Goal: Transaction & Acquisition: Purchase product/service

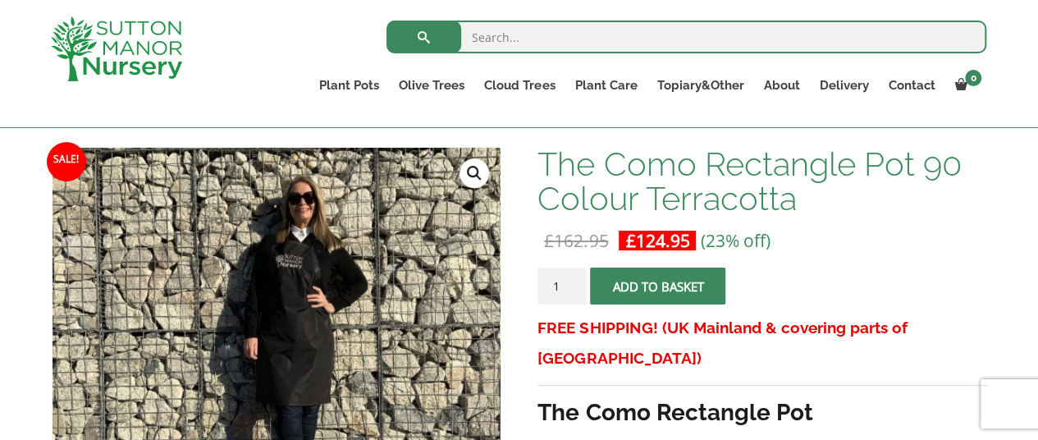
scroll to position [230, 0]
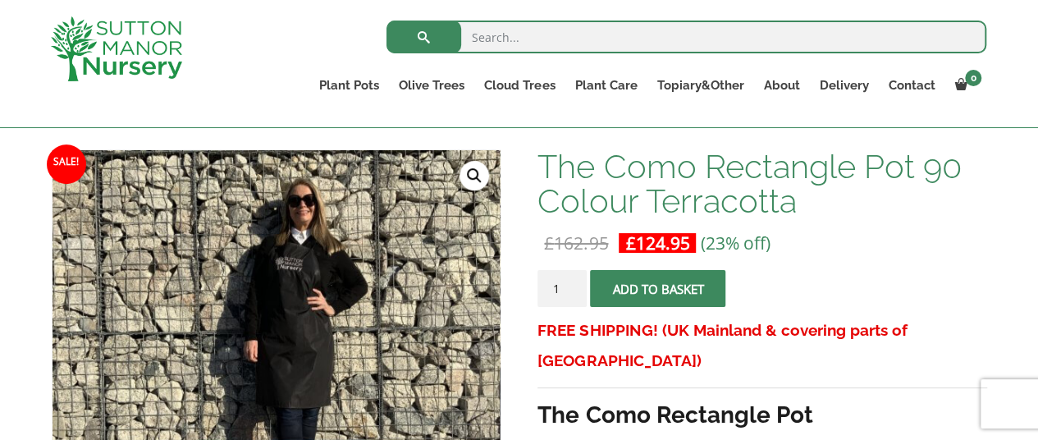
click at [663, 279] on button "Add to basket" at bounding box center [657, 288] width 135 height 37
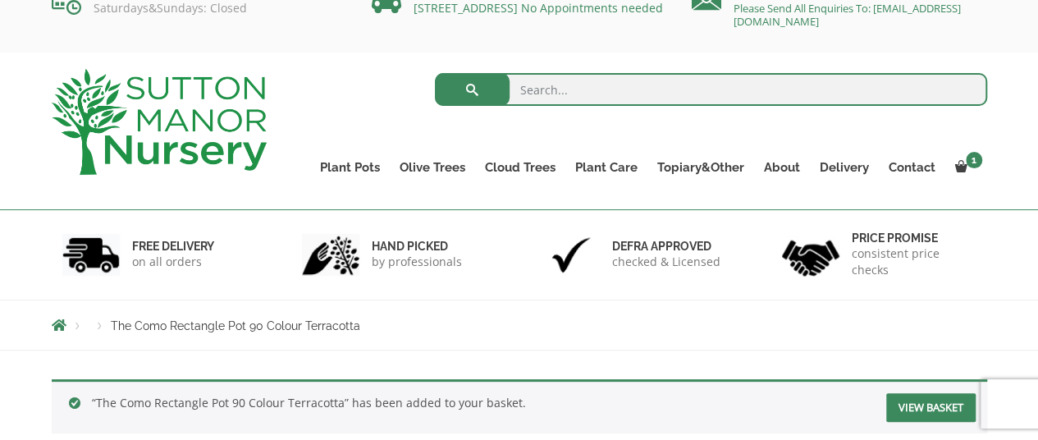
scroll to position [8, 0]
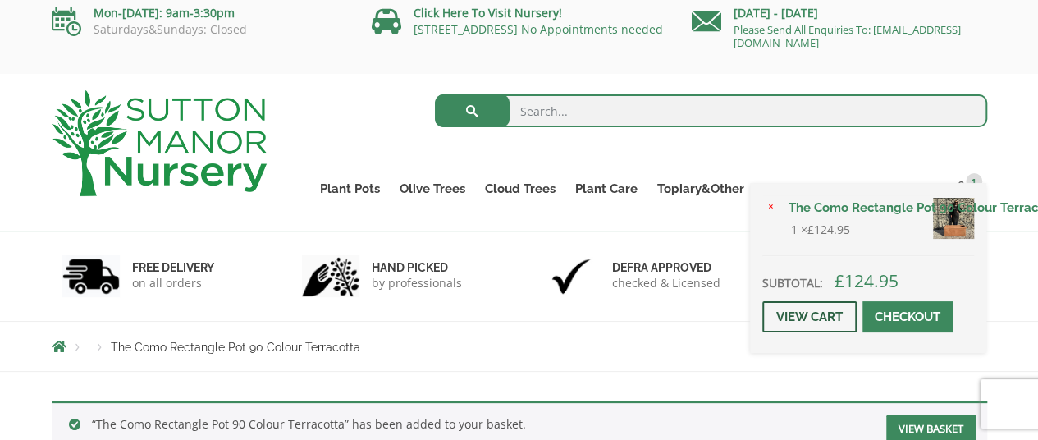
click at [817, 315] on link "View cart" at bounding box center [809, 316] width 94 height 31
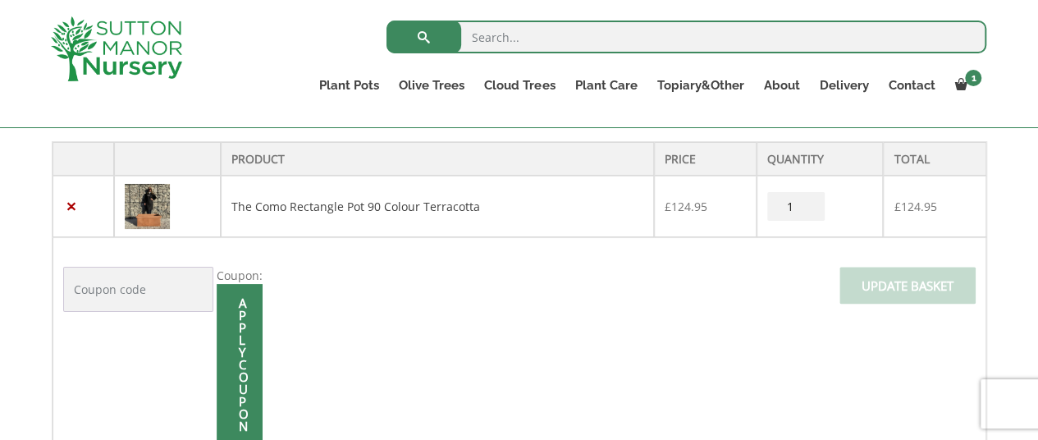
scroll to position [373, 0]
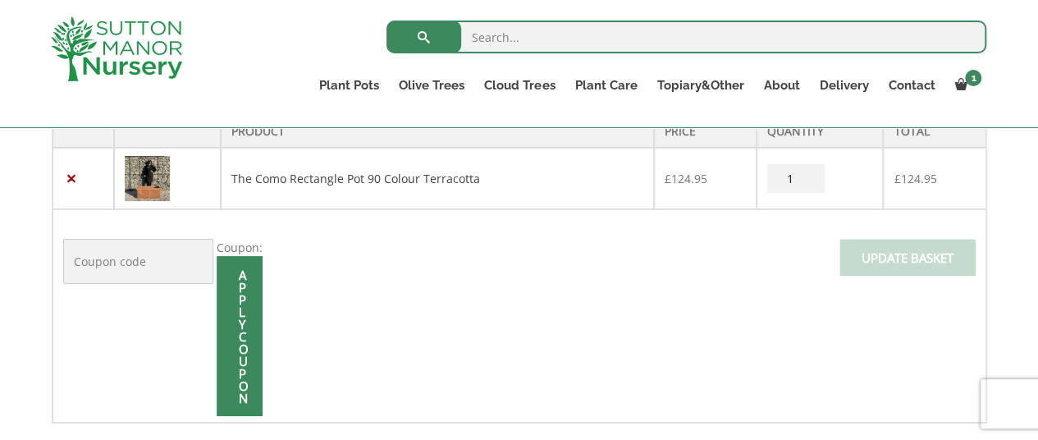
click at [4, 277] on div "Product Price Quantity Total × The Como Rectangle Pot 90 Colour Terracotta £ 12…" at bounding box center [519, 416] width 1038 height 663
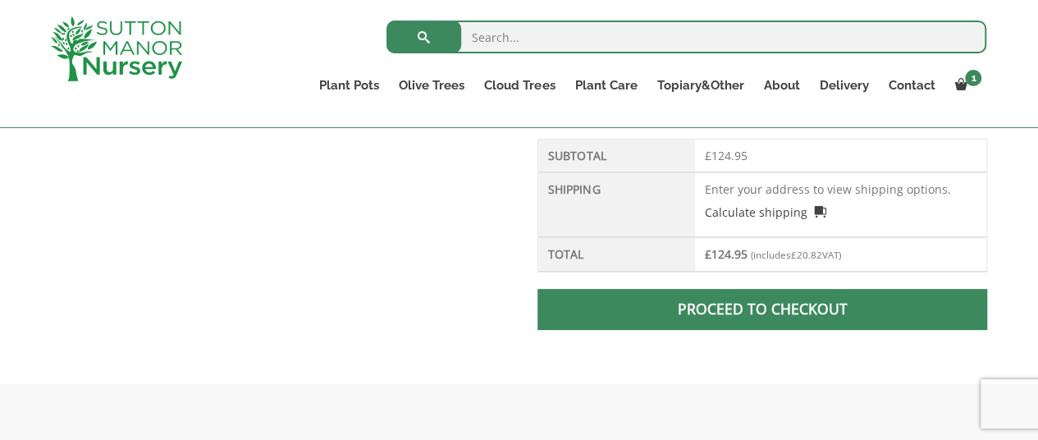
scroll to position [735, 0]
click at [840, 310] on link "Proceed to checkout" at bounding box center [762, 310] width 449 height 41
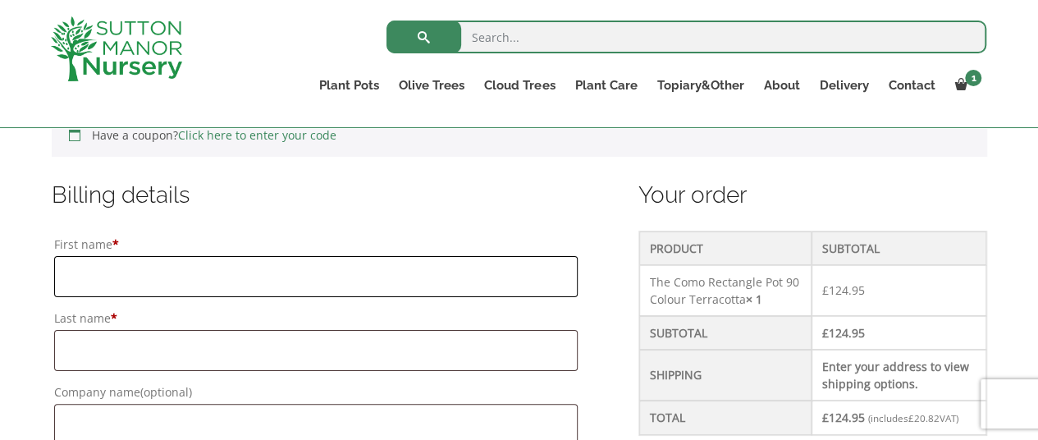
click at [151, 257] on input "First name *" at bounding box center [316, 276] width 524 height 41
type input "Orella"
type input "Rich"
type input "Walnut Tree Cottage"
type input "Church Road"
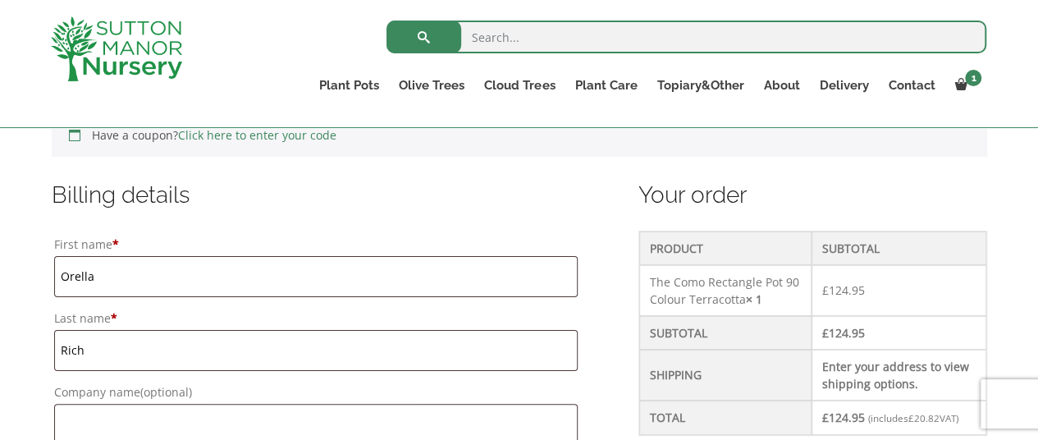
type input "Saxmundham"
type input "Suffolk"
type input "IP17 1PU"
type input "07384796871"
type input "orella.diffey@gmail.com"
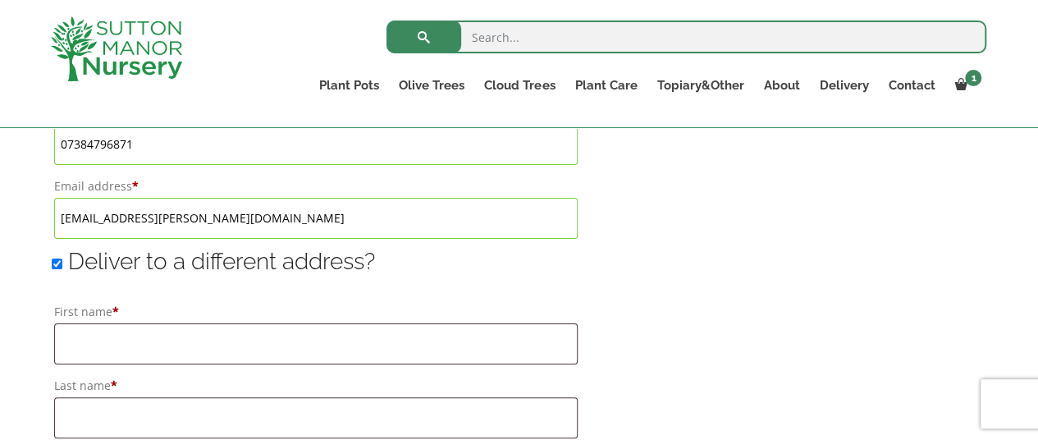
scroll to position [1258, 0]
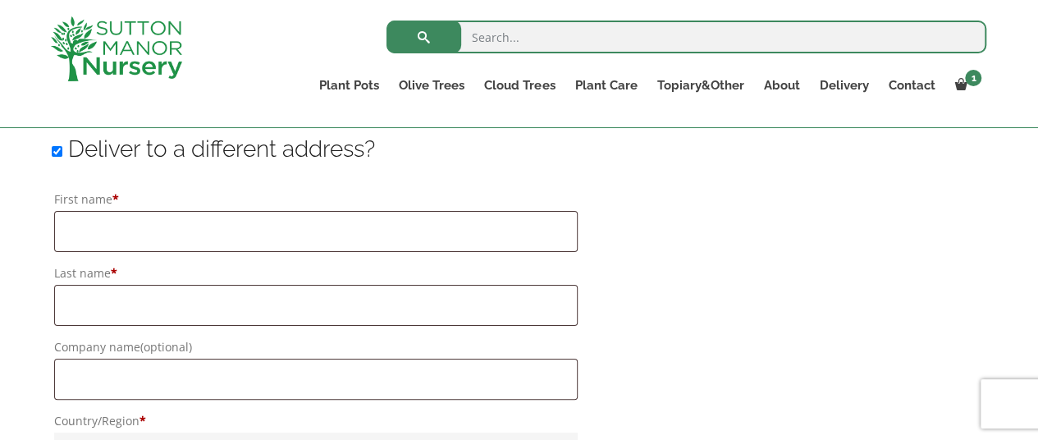
click at [55, 152] on input "Deliver to a different address?" at bounding box center [57, 151] width 11 height 11
checkbox input "false"
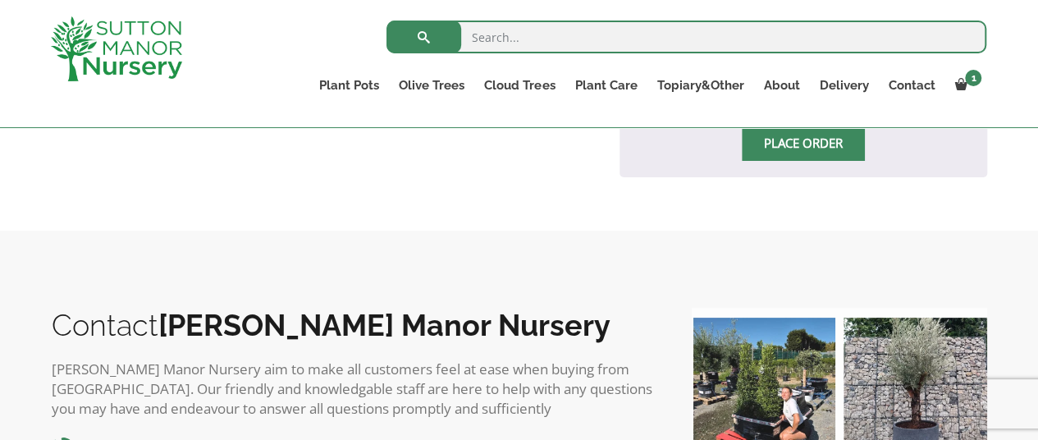
scroll to position [1278, 0]
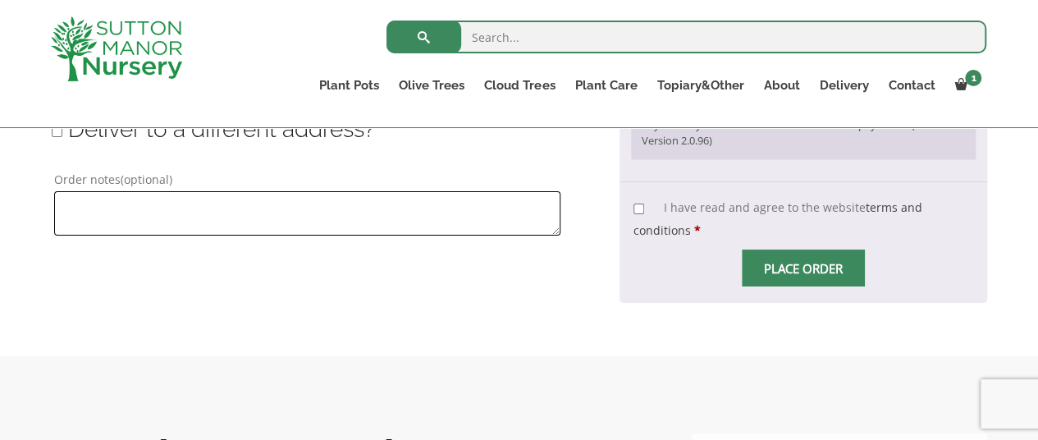
click at [180, 208] on textarea "Order notes (optional)" at bounding box center [307, 213] width 506 height 44
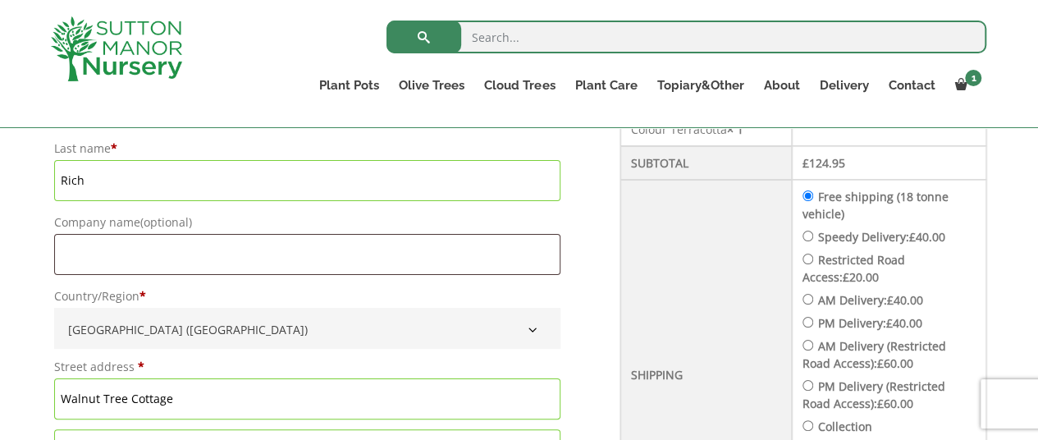
scroll to position [629, 0]
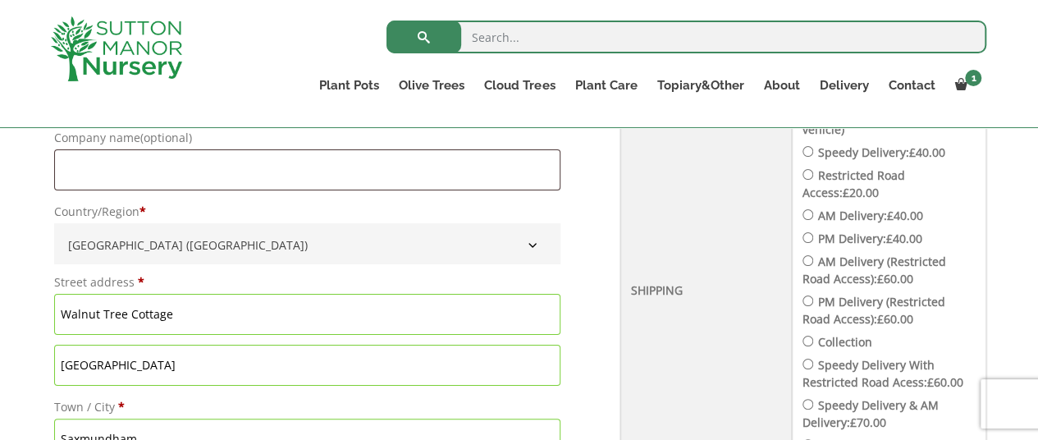
type textarea "PLEASE DO NOT DELIVER - coming to collect on Thursday"
click at [813, 337] on input "Collection" at bounding box center [808, 341] width 11 height 11
radio input "true"
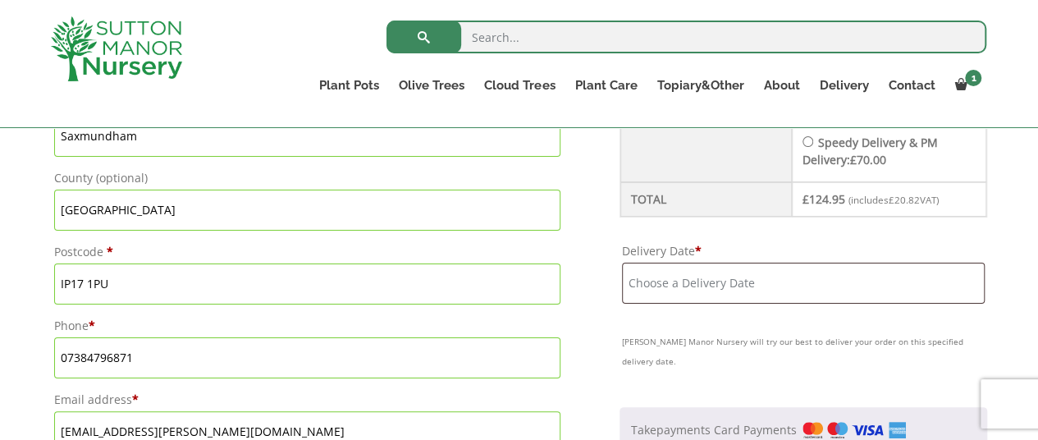
scroll to position [934, 0]
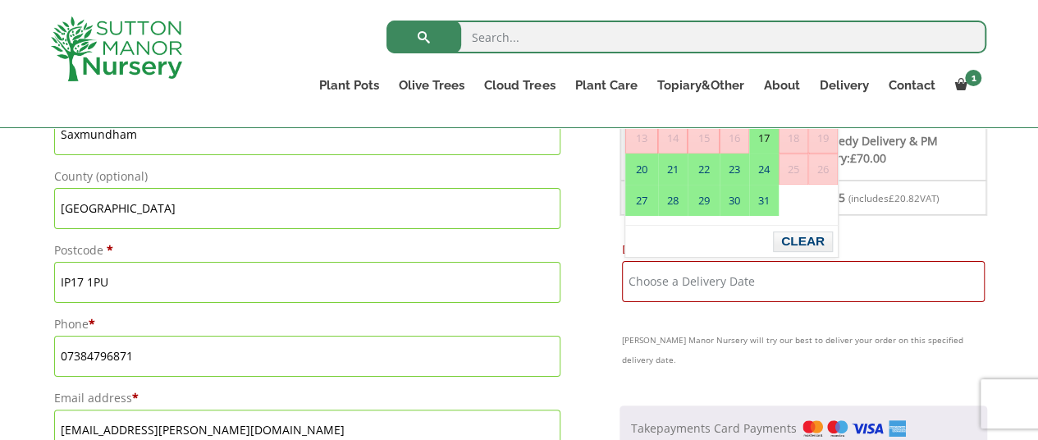
drag, startPoint x: 719, startPoint y: 272, endPoint x: 686, endPoint y: 273, distance: 32.9
click at [686, 273] on input "Delivery Date *" at bounding box center [803, 281] width 363 height 41
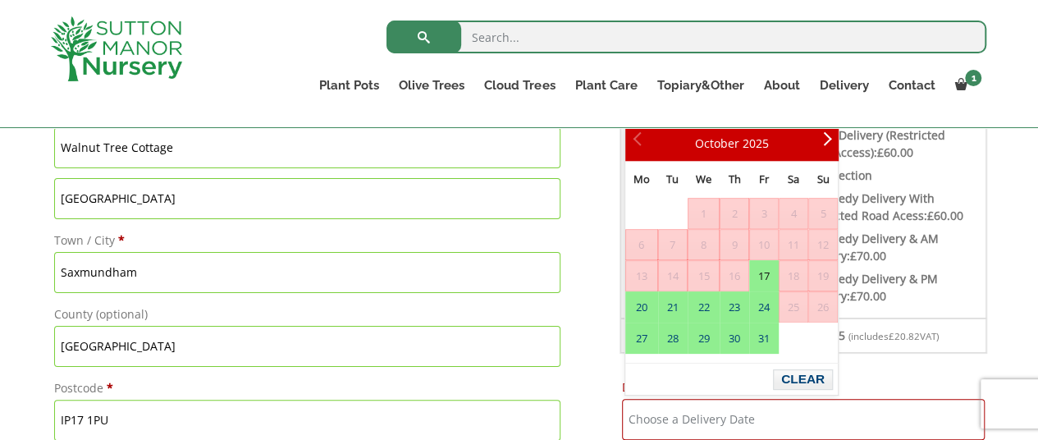
scroll to position [786, 0]
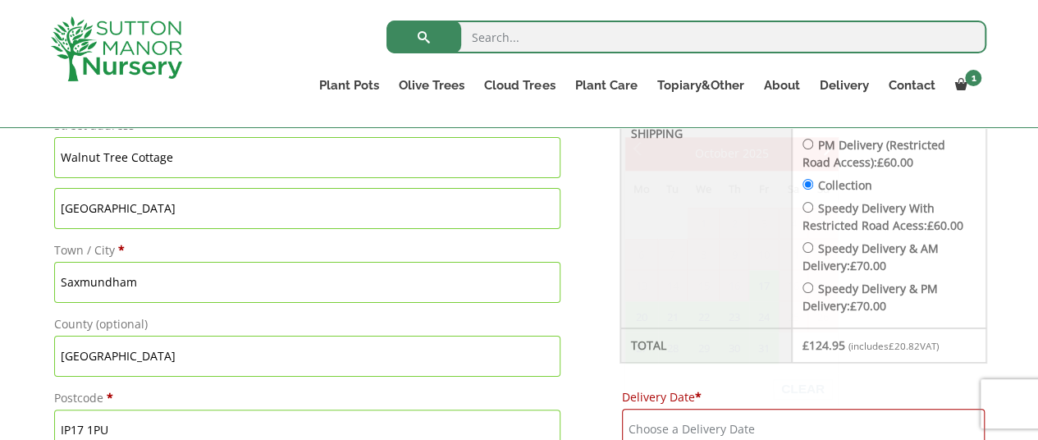
click at [998, 286] on div "Have a coupon? Click here to enter your code Apply coupon Billing details First…" at bounding box center [519, 259] width 960 height 1143
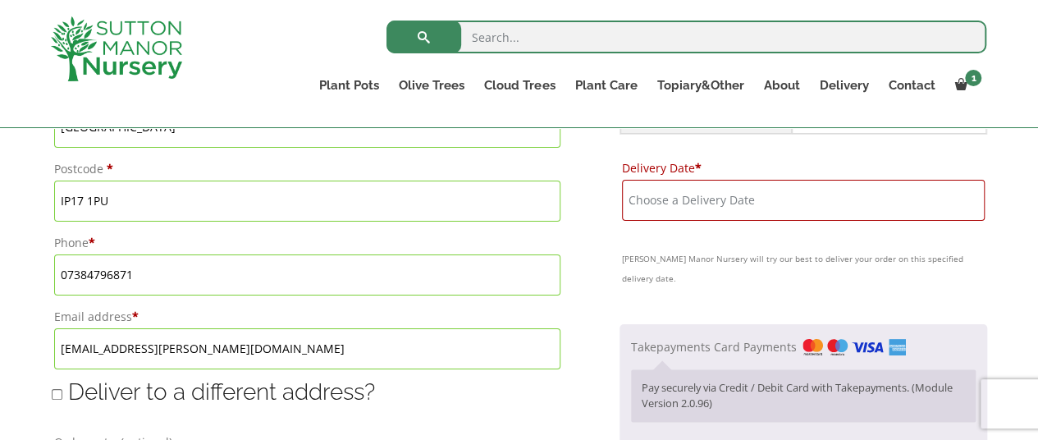
scroll to position [1031, 0]
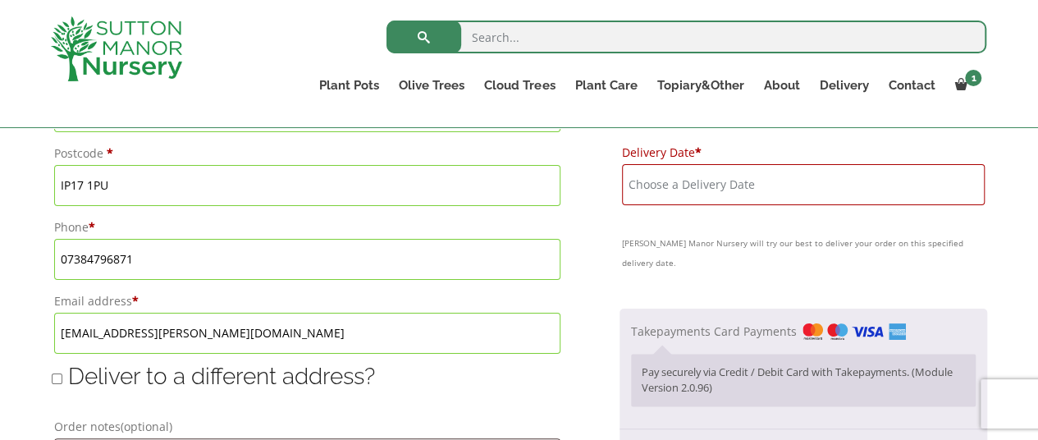
click at [743, 182] on input "Delivery Date *" at bounding box center [803, 184] width 363 height 41
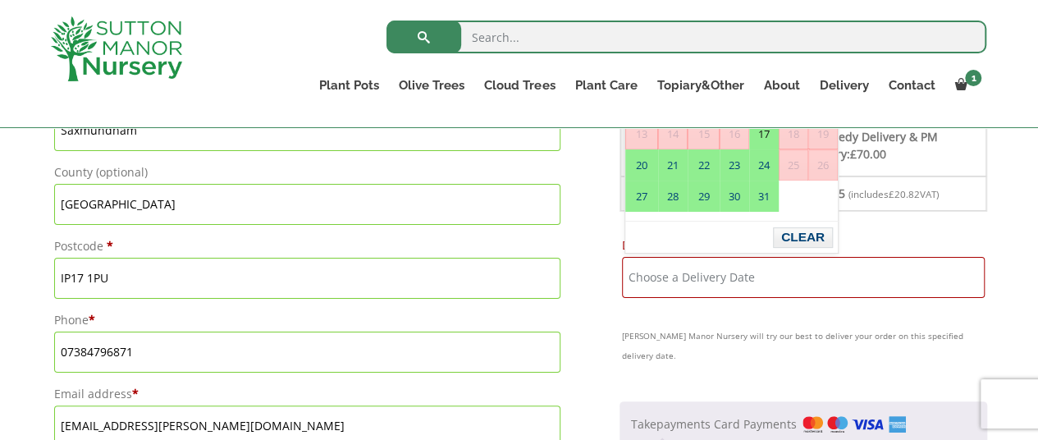
scroll to position [934, 0]
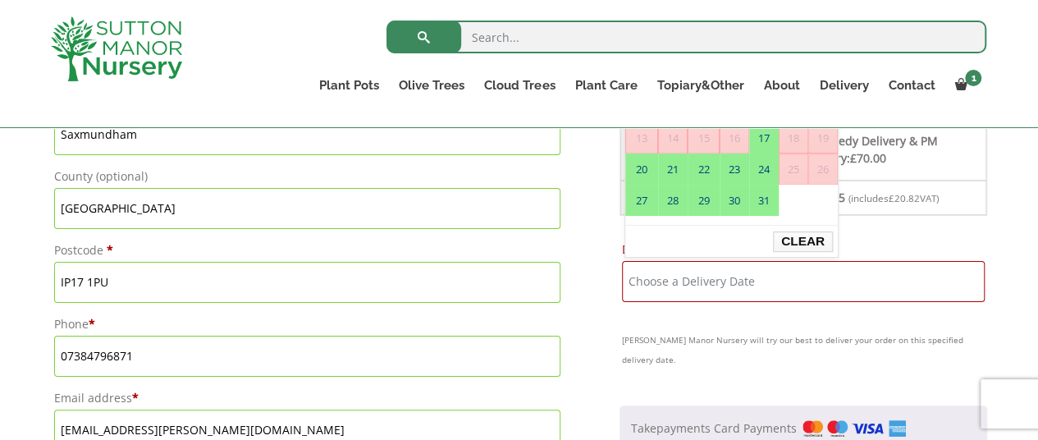
click at [795, 242] on button "Clear" at bounding box center [803, 241] width 60 height 21
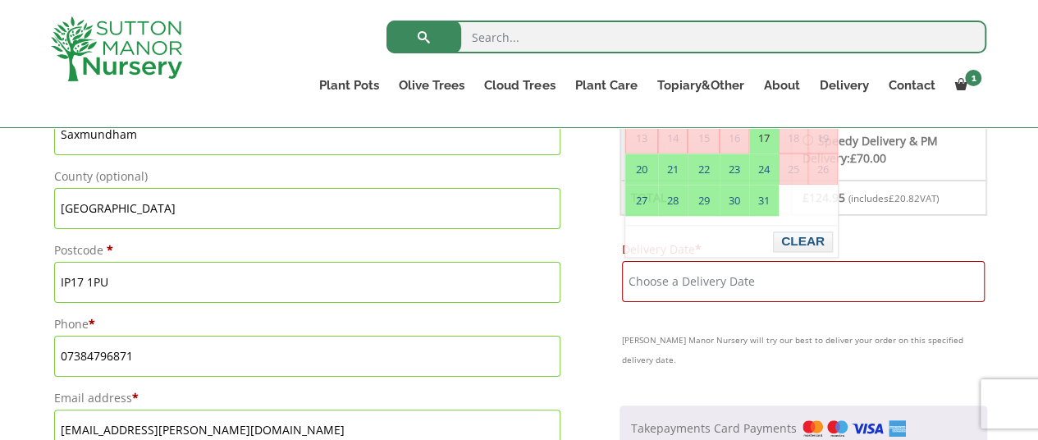
click at [766, 272] on input "Delivery Date *" at bounding box center [803, 281] width 363 height 41
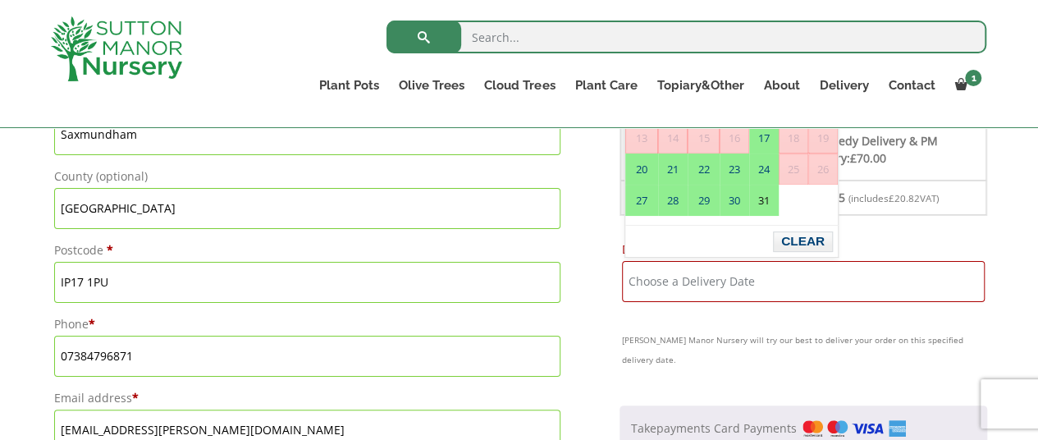
click at [765, 199] on link "31" at bounding box center [764, 200] width 28 height 30
type input "[DATE]"
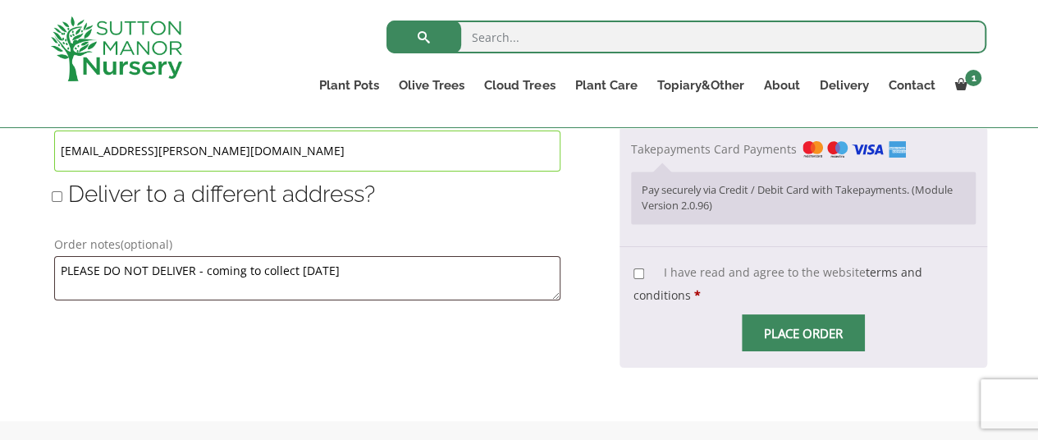
scroll to position [1280, 0]
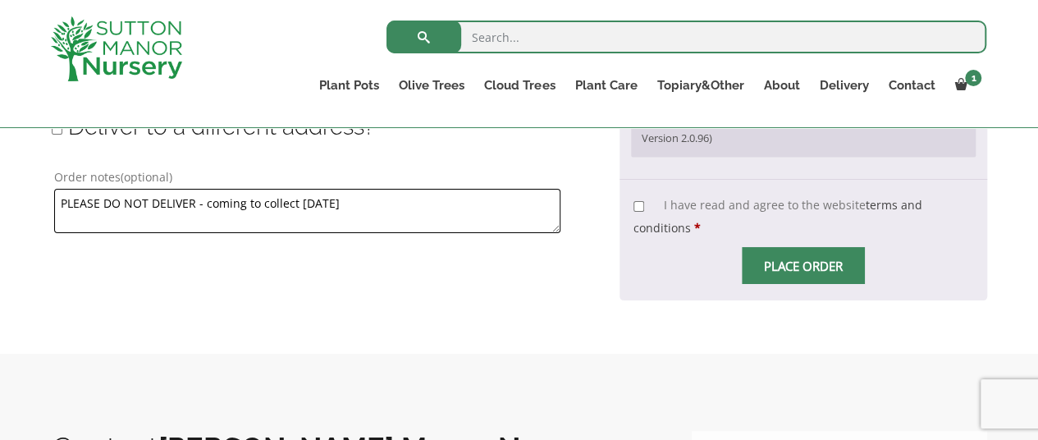
click at [496, 206] on textarea "PLEASE DO NOT DELIVER - coming to collect on Thursday" at bounding box center [307, 211] width 506 height 44
type textarea "PLEASE DO NOT DELIVER - coming to collect on Thursday 9/10."
click at [642, 201] on input "I have read and agree to the website terms and conditions *" at bounding box center [639, 206] width 11 height 11
checkbox input "true"
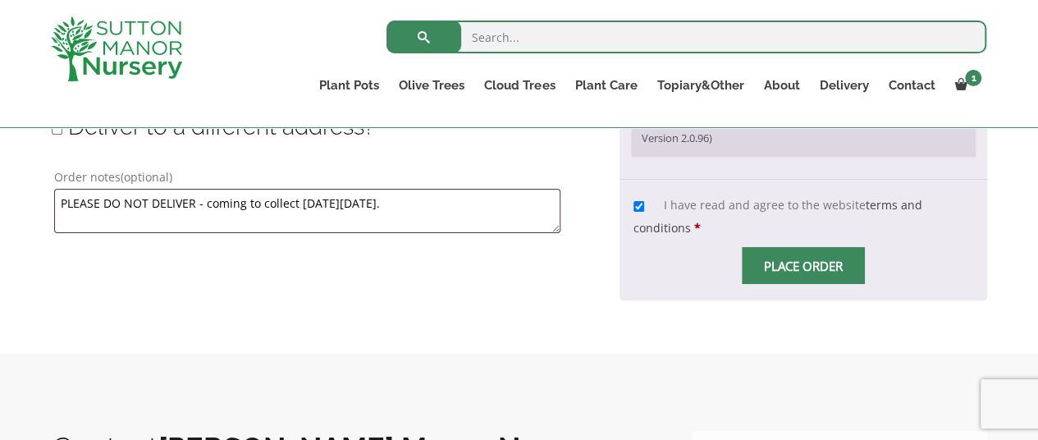
click at [810, 247] on span "Place order" at bounding box center [803, 265] width 123 height 37
click at [803, 266] on span "Checkout" at bounding box center [803, 266] width 0 height 0
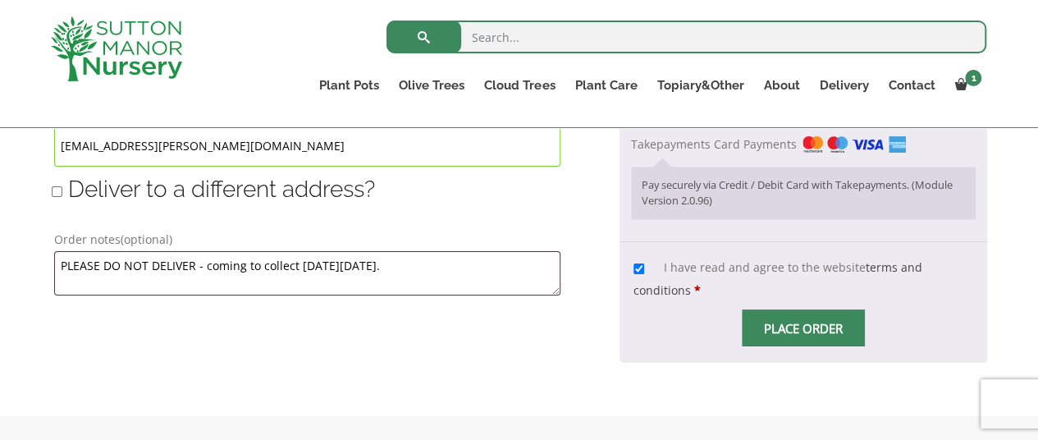
scroll to position [1219, 0]
click at [803, 327] on span "Checkout" at bounding box center [803, 327] width 0 height 0
click at [798, 309] on input "Place order" at bounding box center [803, 327] width 123 height 37
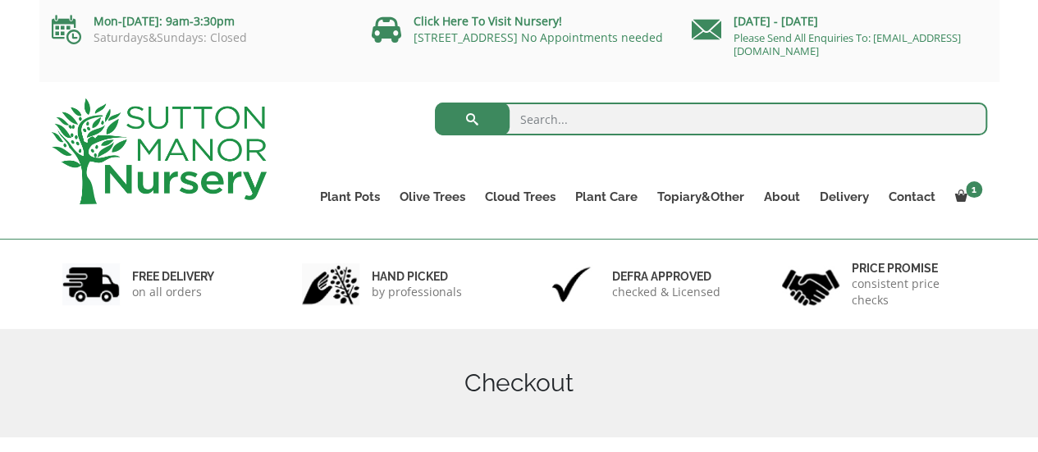
scroll to position [126, 0]
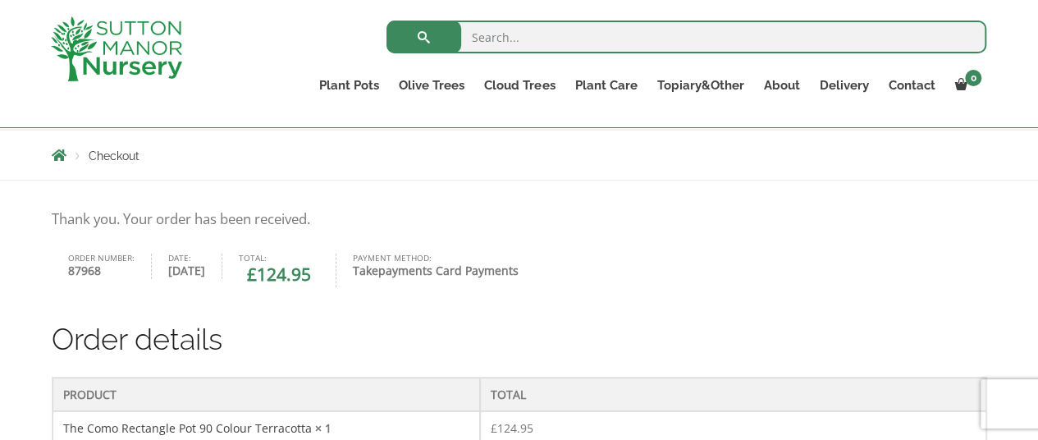
scroll to position [277, 0]
click at [84, 272] on strong "87968" at bounding box center [101, 271] width 66 height 17
